Goal: Communication & Community: Participate in discussion

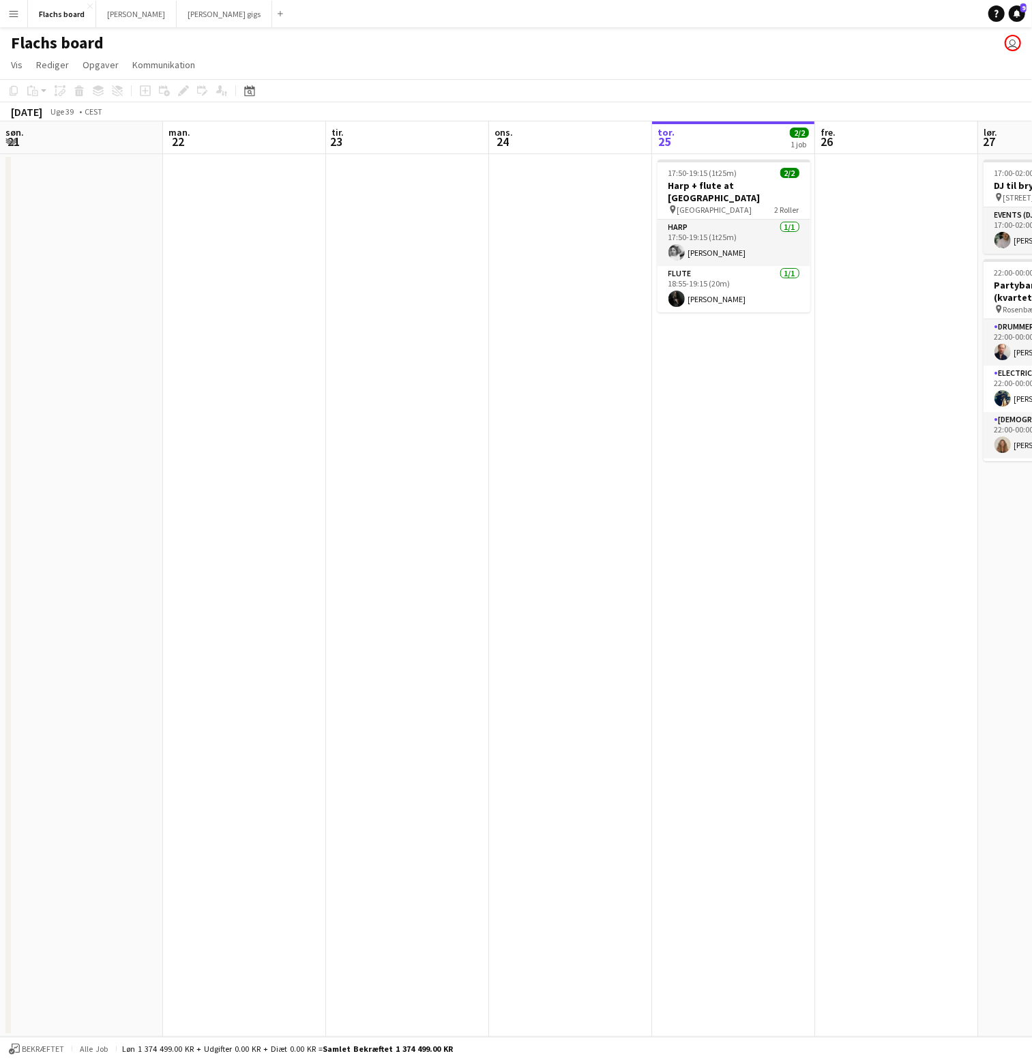
scroll to position [0, 325]
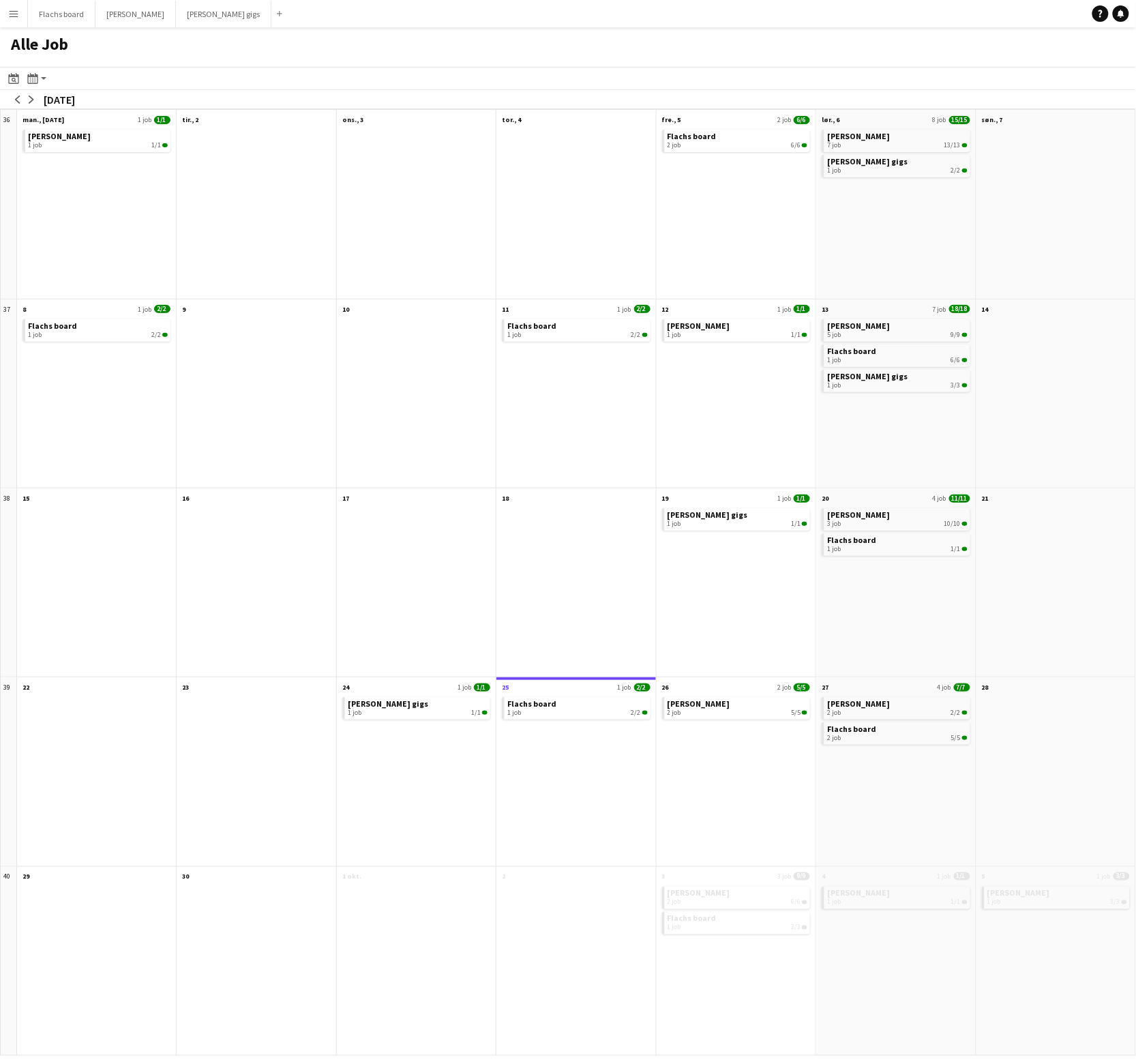
click at [7, 12] on button "Menu" at bounding box center [13, 13] width 27 height 27
click at [30, 102] on link "Kommunikation Kommunikation" at bounding box center [69, 101] width 136 height 27
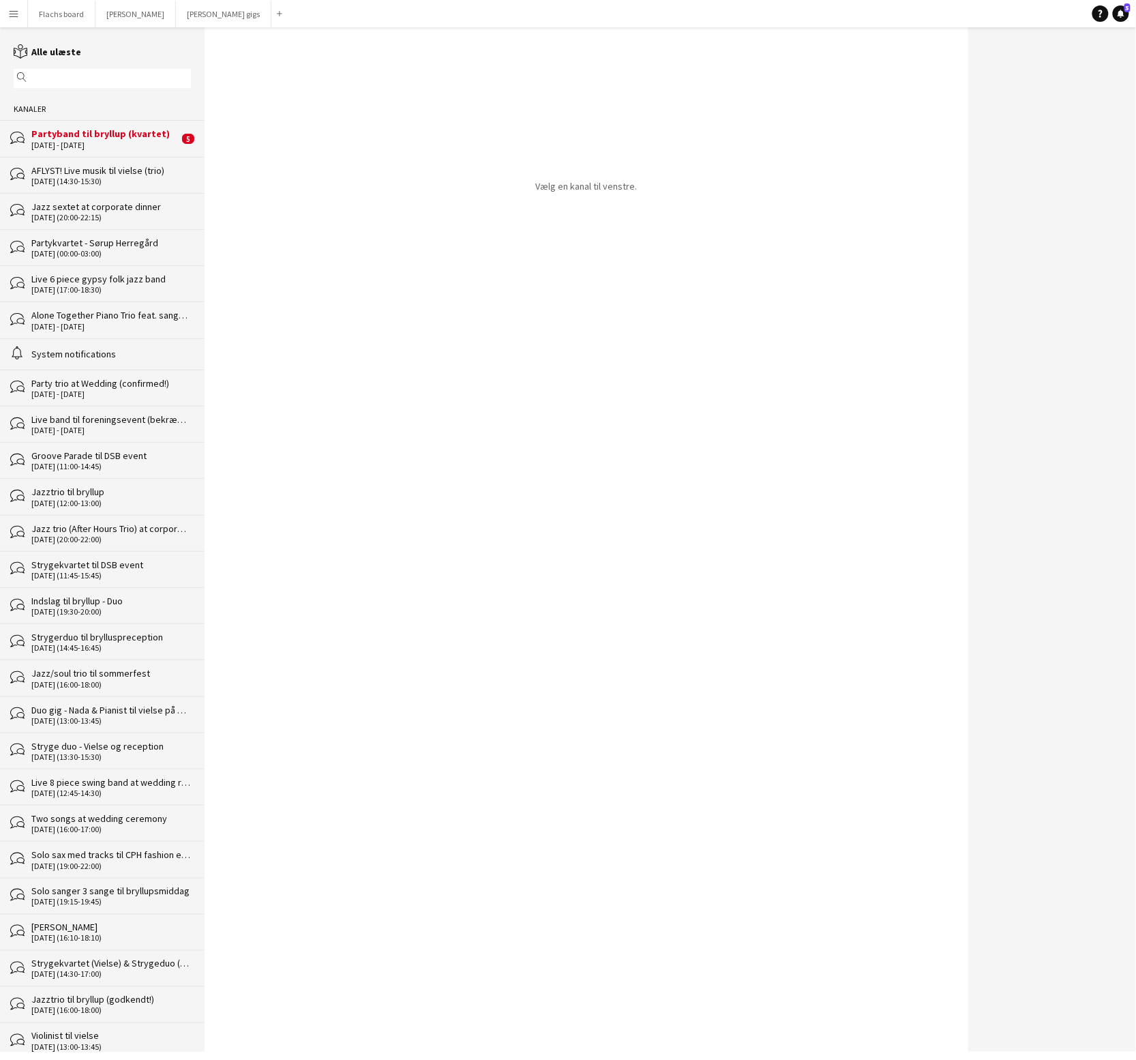
click at [50, 134] on div "Partyband til bryllup (kvartet)" at bounding box center [104, 134] width 147 height 12
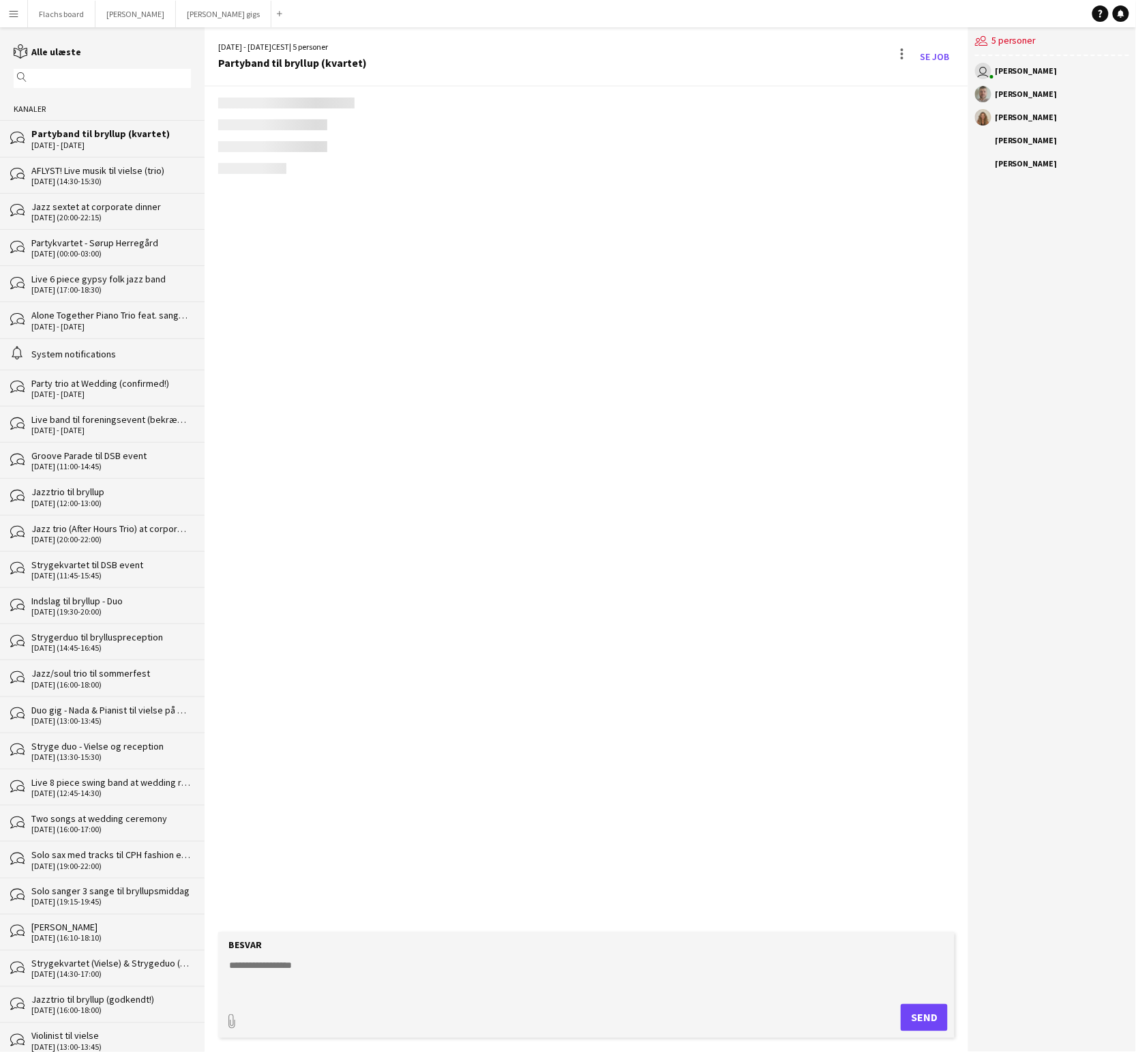
scroll to position [1760, 0]
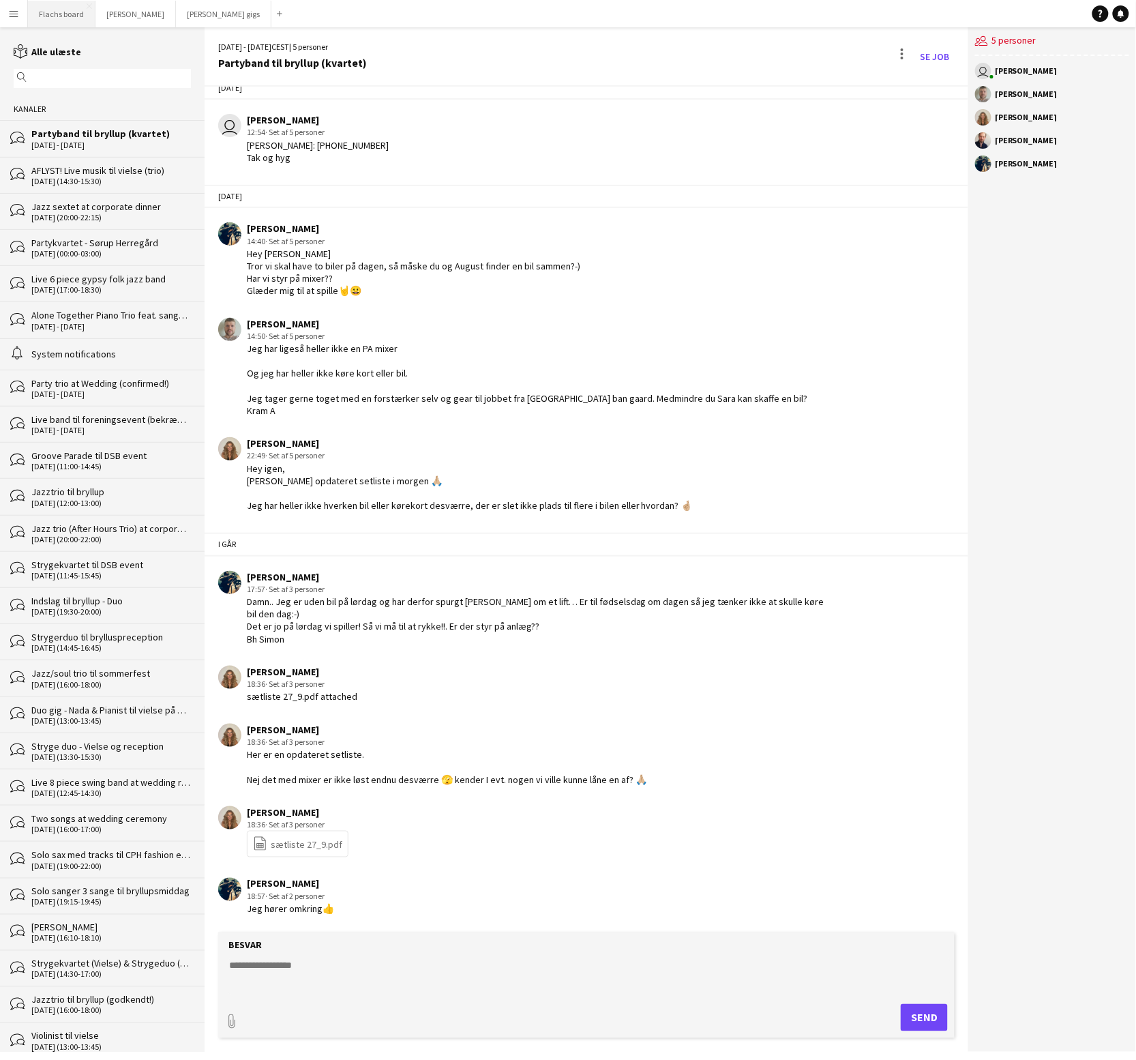
click at [56, 14] on button "Flachs board Luk" at bounding box center [62, 14] width 68 height 27
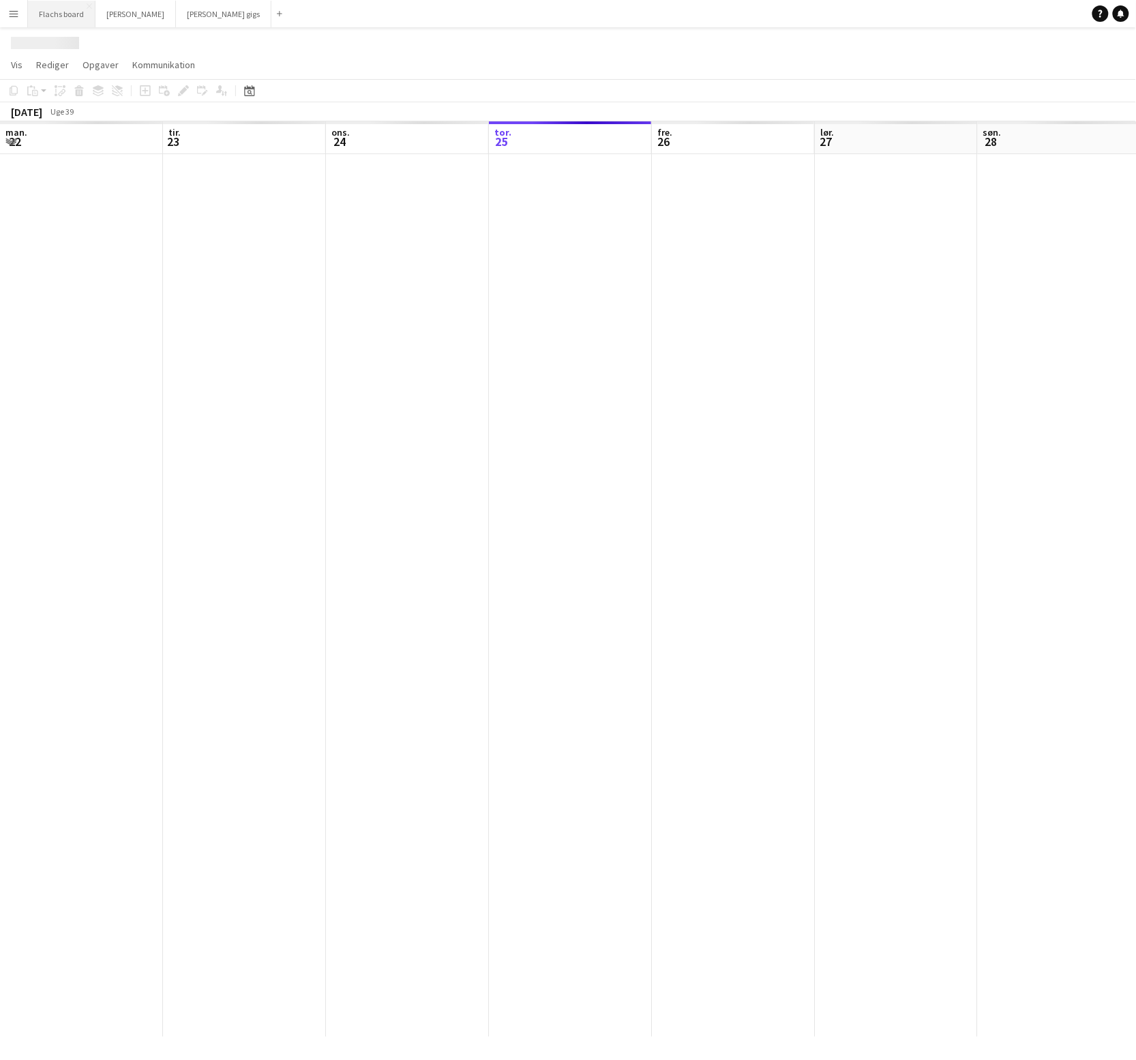
scroll to position [0, 325]
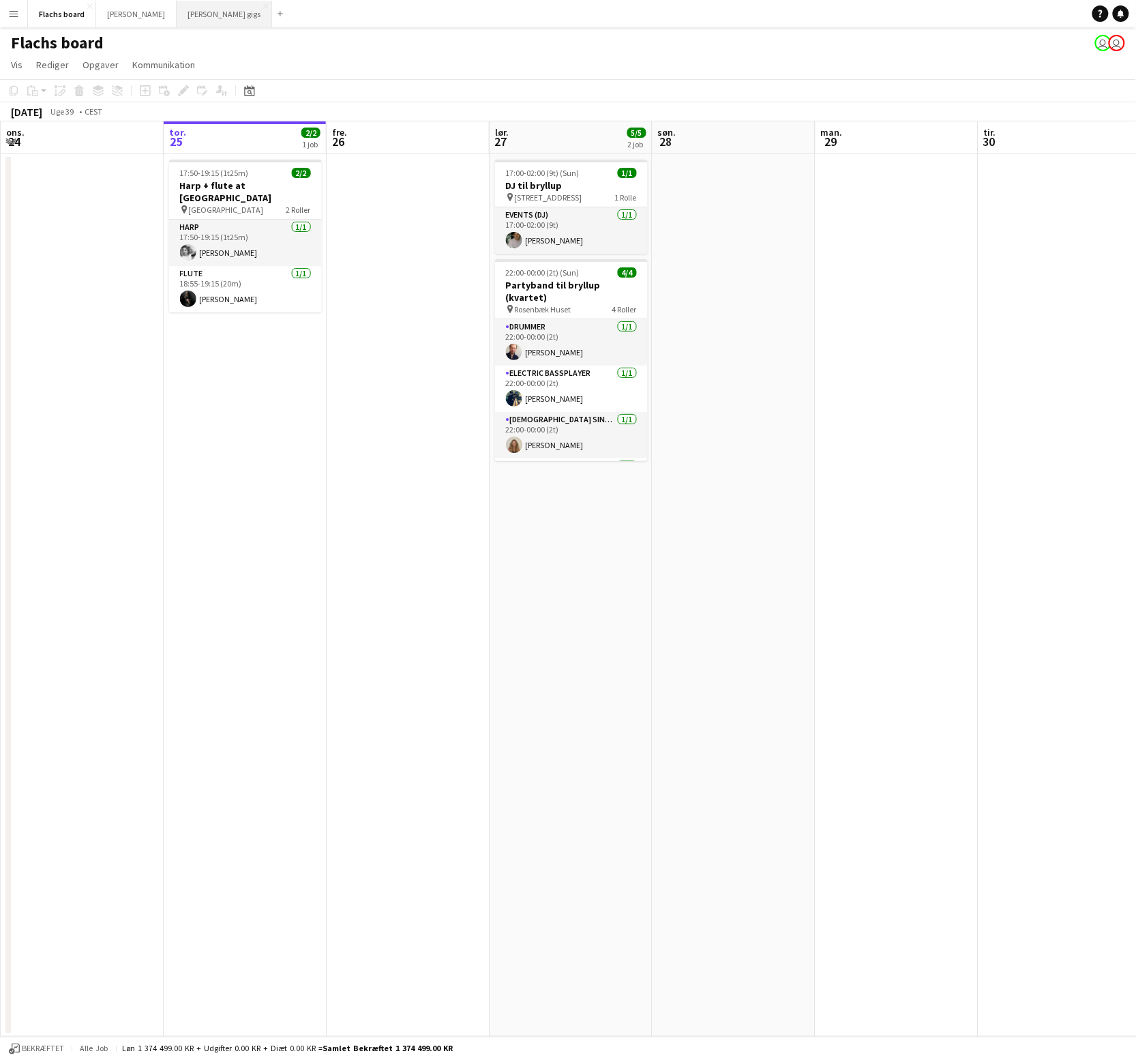
click at [177, 16] on button "[PERSON_NAME] gigs Luk" at bounding box center [224, 14] width 95 height 27
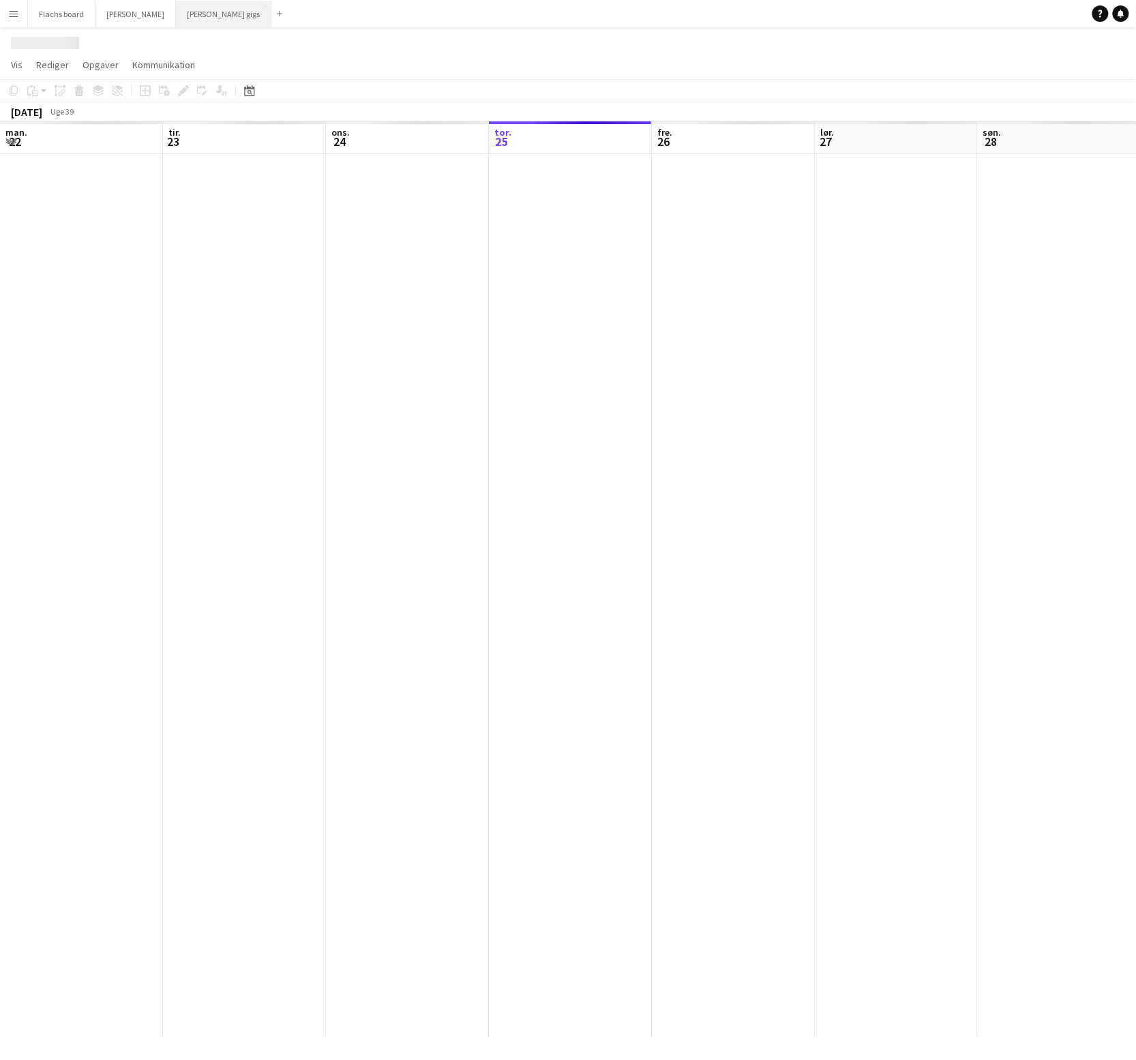
scroll to position [0, 325]
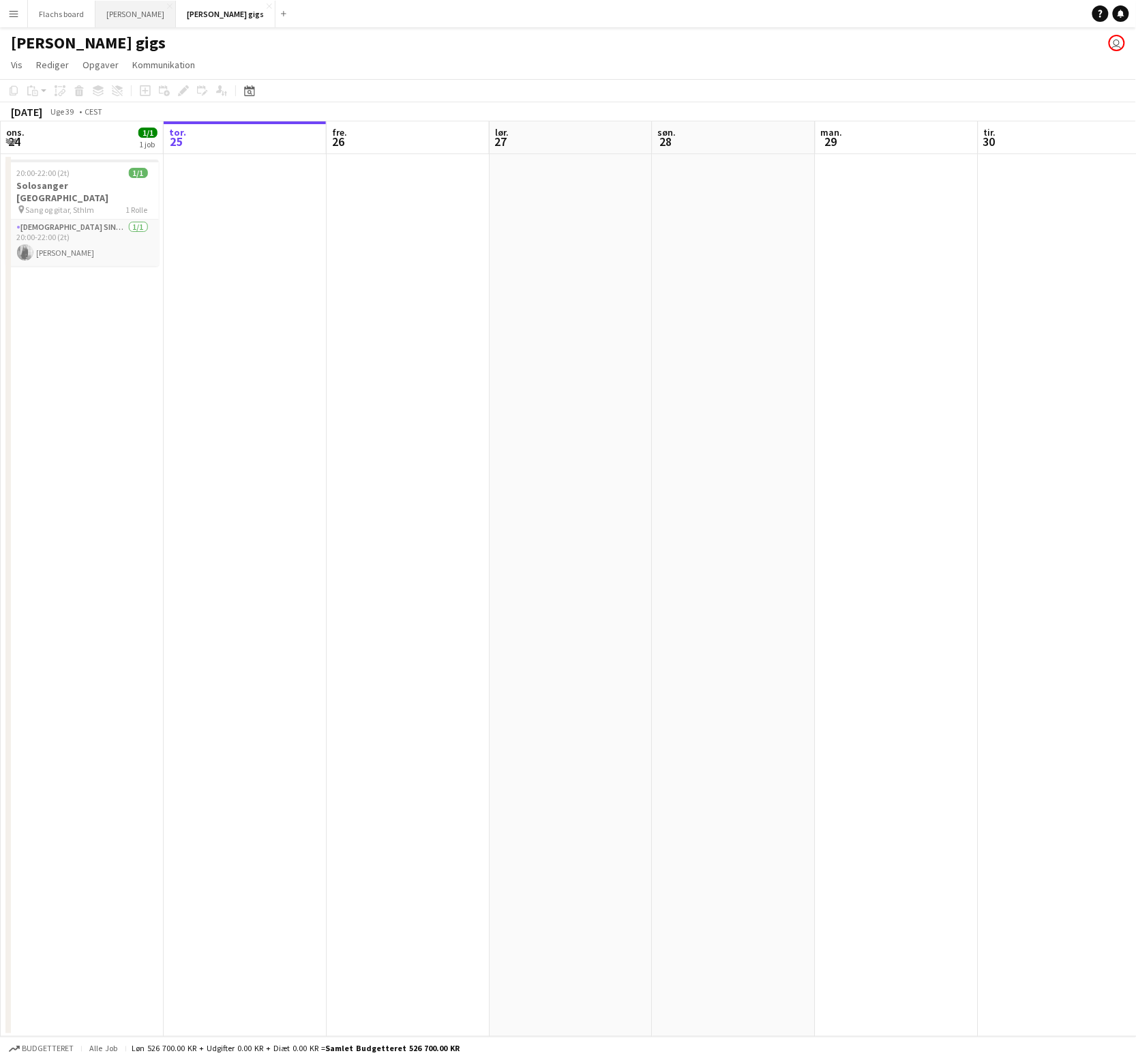
click at [125, 18] on button "Asger Gigs Luk" at bounding box center [135, 14] width 80 height 27
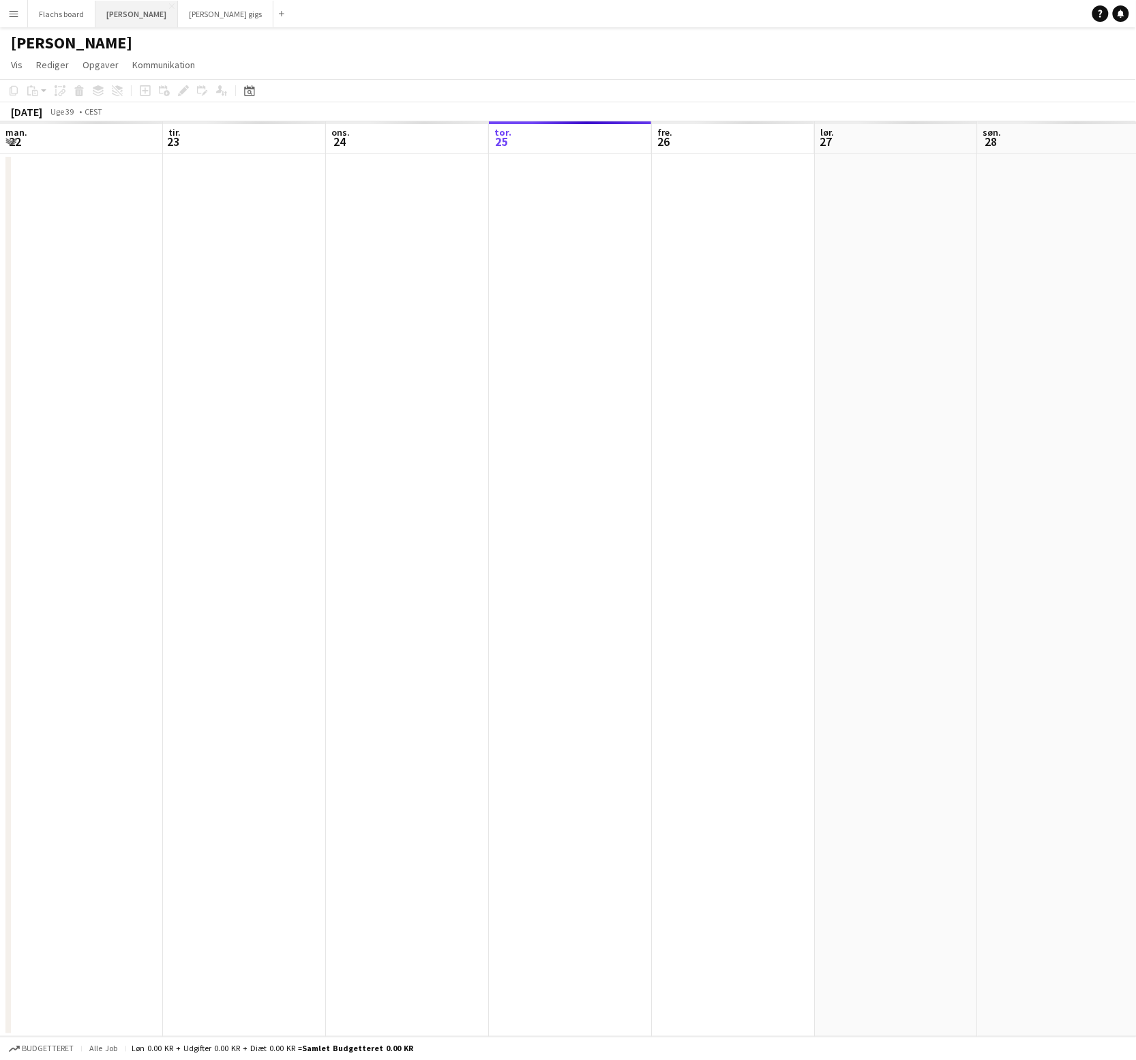
scroll to position [0, 325]
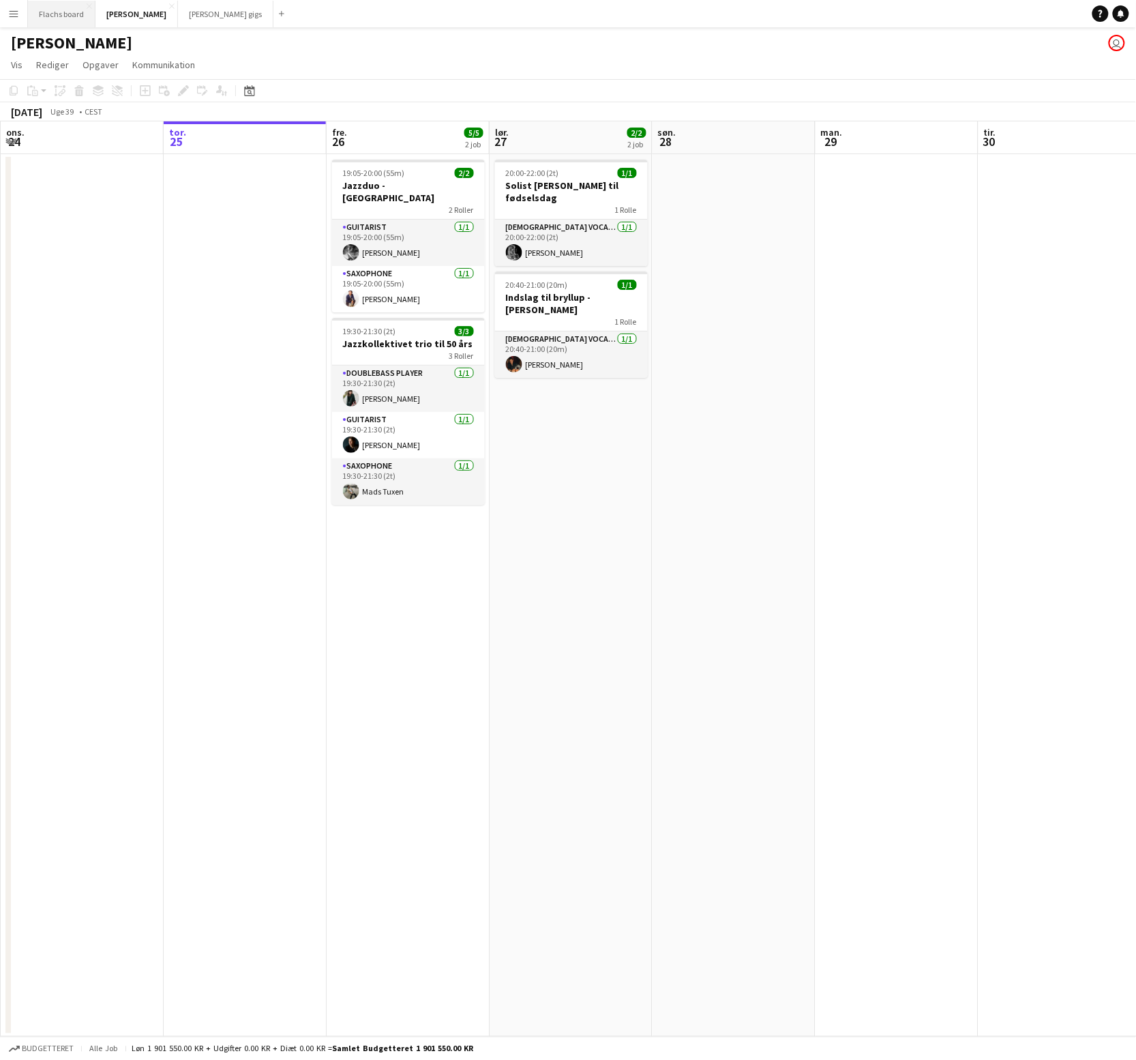
click at [48, 18] on button "Flachs board Luk" at bounding box center [62, 14] width 68 height 27
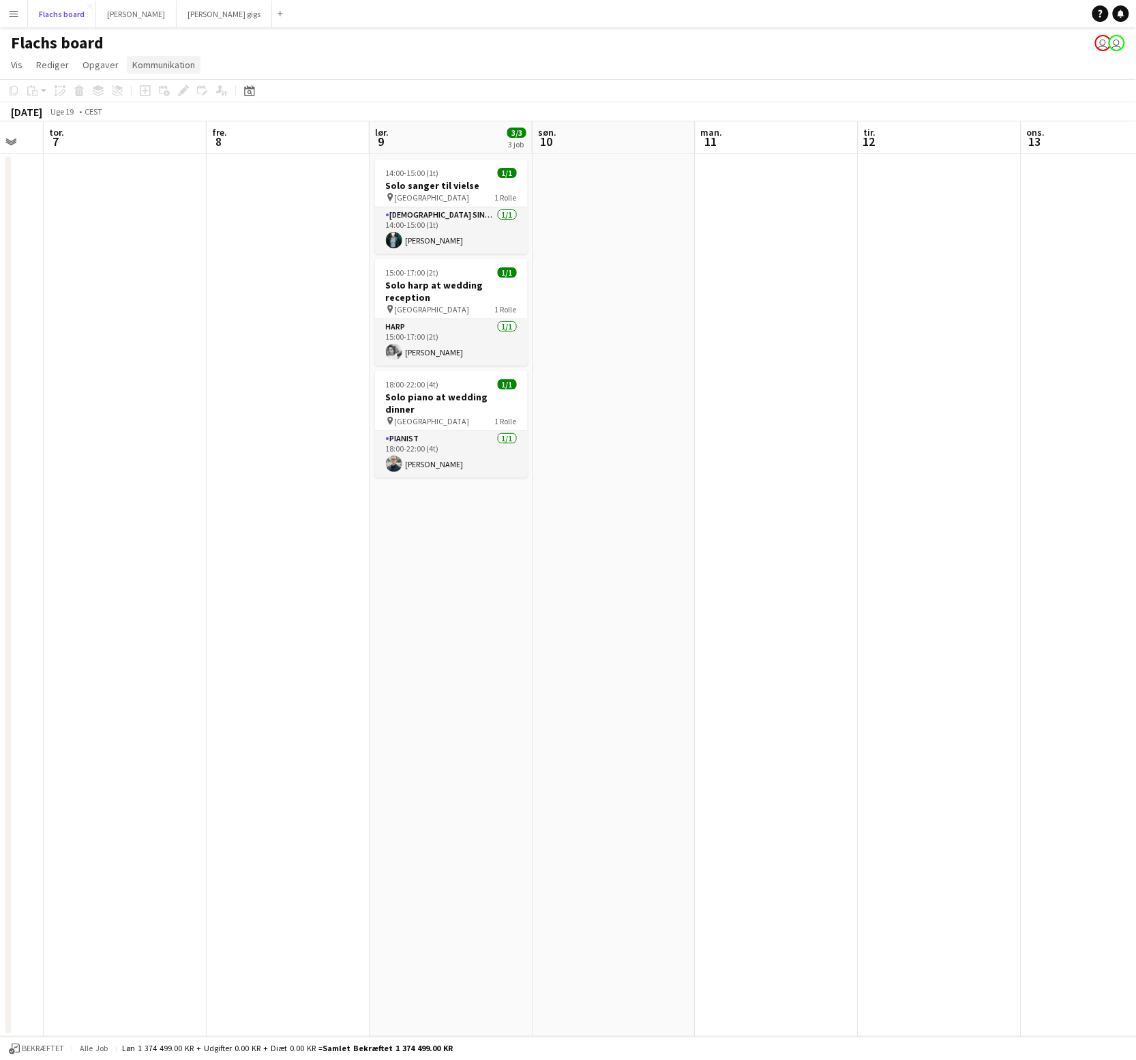
scroll to position [0, 284]
click at [61, 13] on button "Flachs board Luk" at bounding box center [62, 14] width 68 height 27
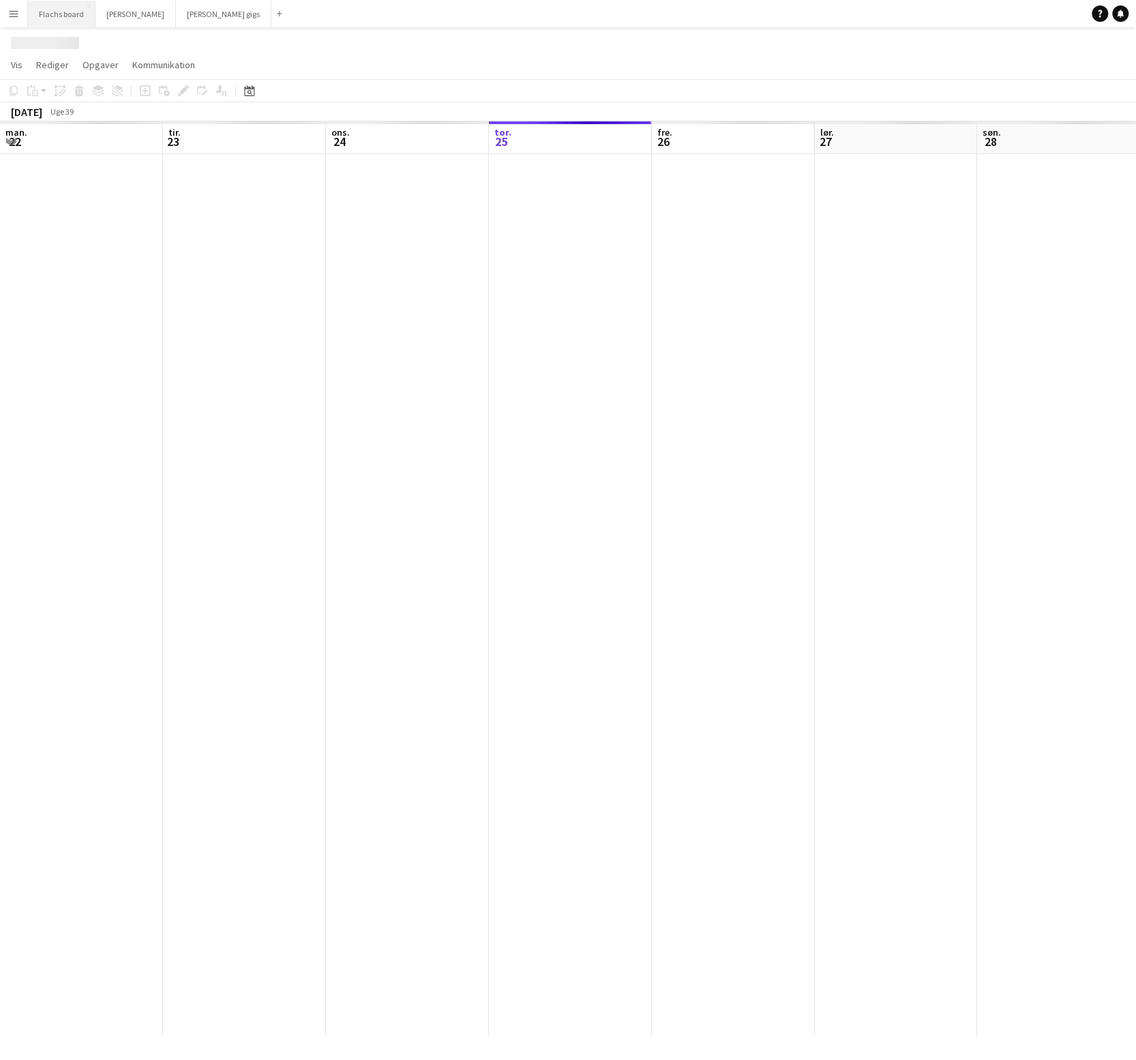
scroll to position [0, 325]
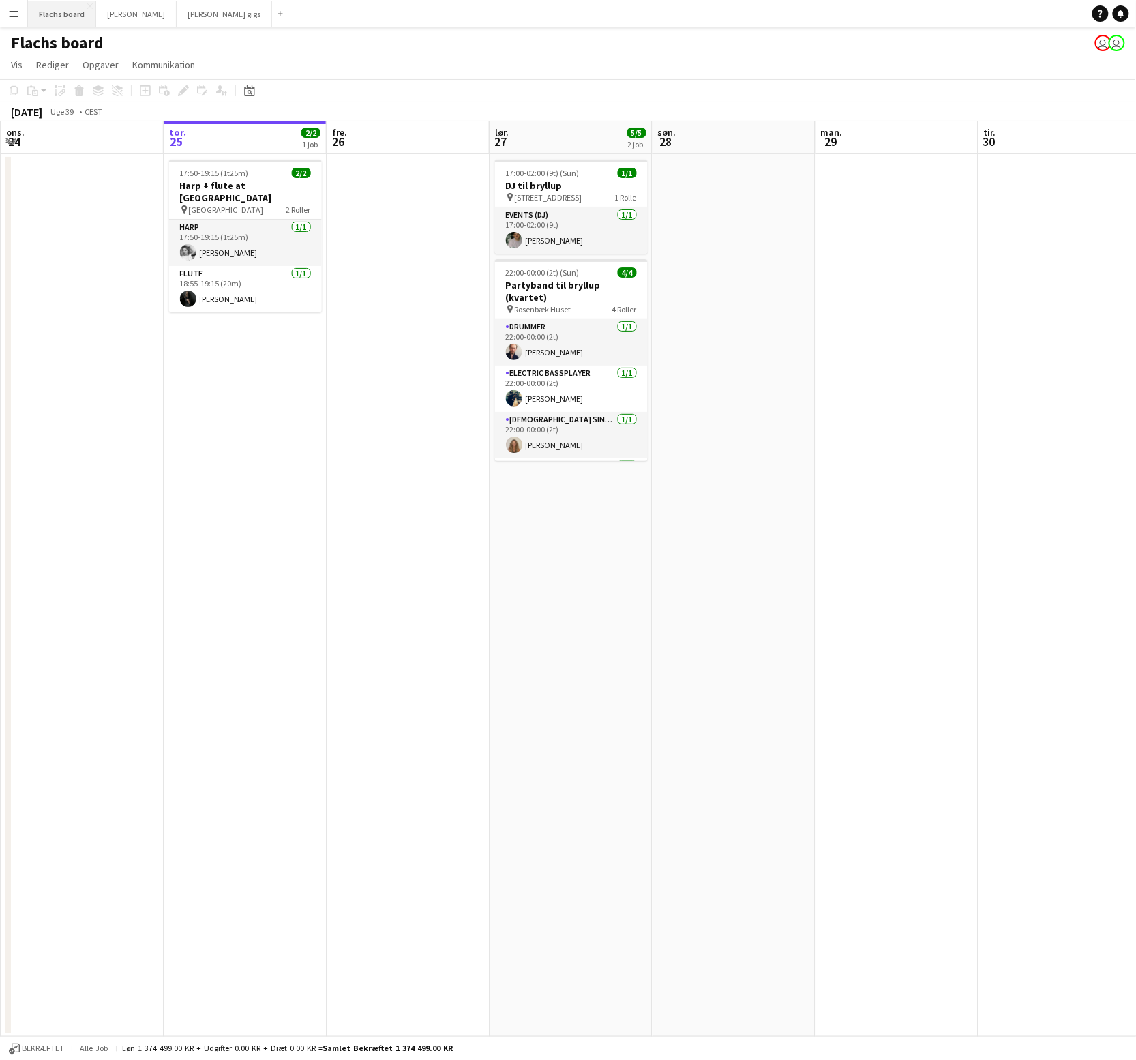
click at [50, 10] on button "Flachs board Luk" at bounding box center [62, 14] width 68 height 27
